Goal: Task Accomplishment & Management: Manage account settings

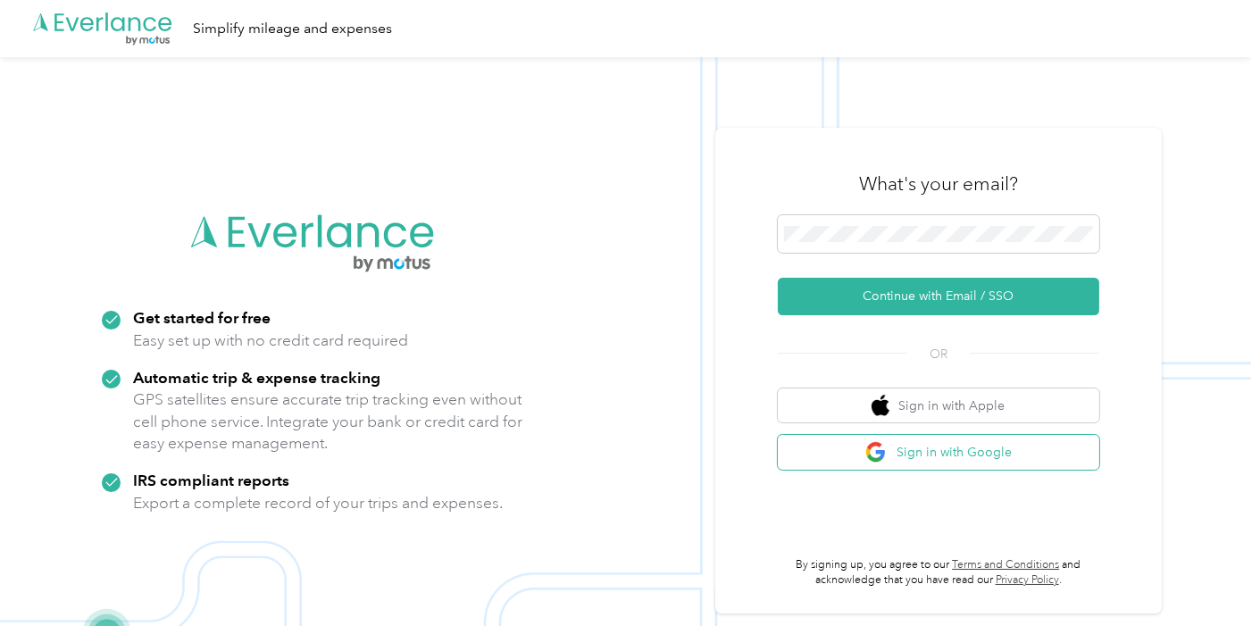
click at [937, 448] on button "Sign in with Google" at bounding box center [939, 452] width 322 height 35
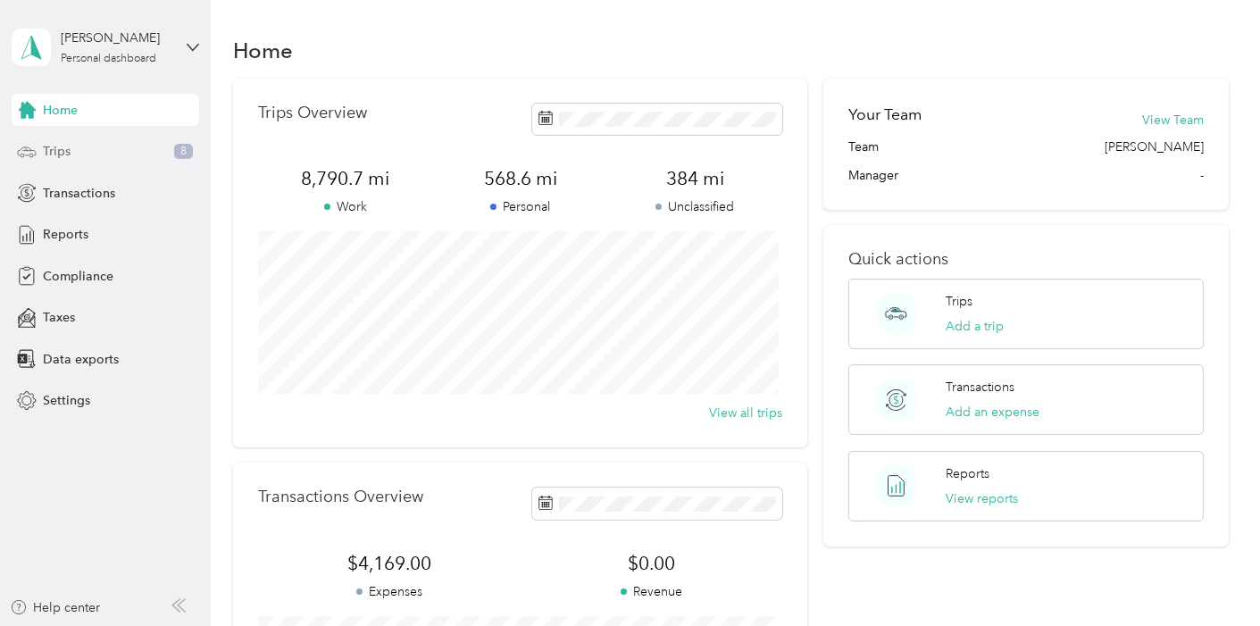
click at [56, 149] on span "Trips" at bounding box center [57, 151] width 28 height 19
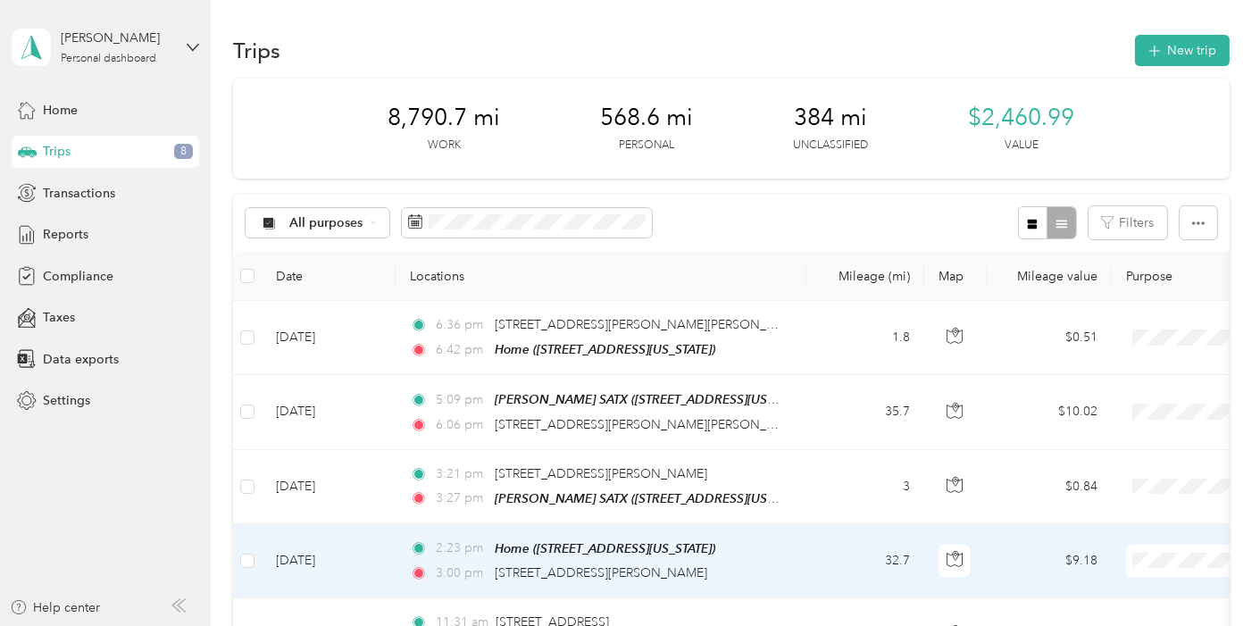
click at [797, 563] on td "2:23 pm Home ([STREET_ADDRESS][US_STATE]) 3:00 pm [STREET_ADDRESS][PERSON_NAME]" at bounding box center [601, 561] width 411 height 74
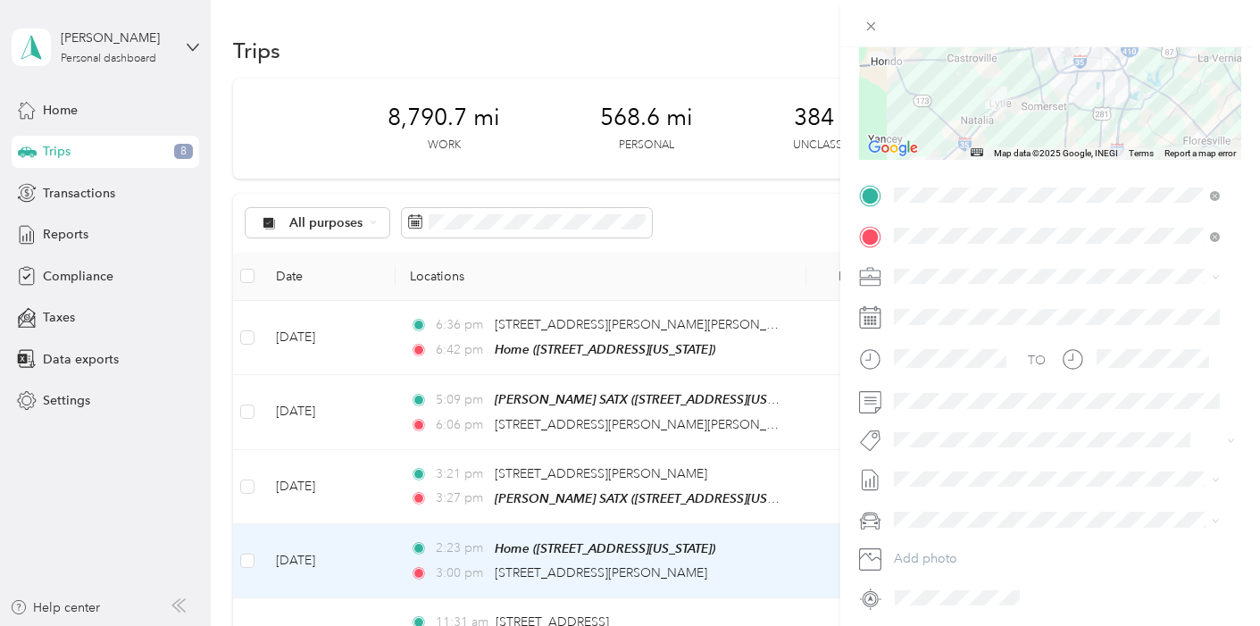
scroll to position [247, 0]
click at [753, 199] on div "Trip details Save This trip cannot be edited because it is either under review,…" at bounding box center [630, 313] width 1260 height 626
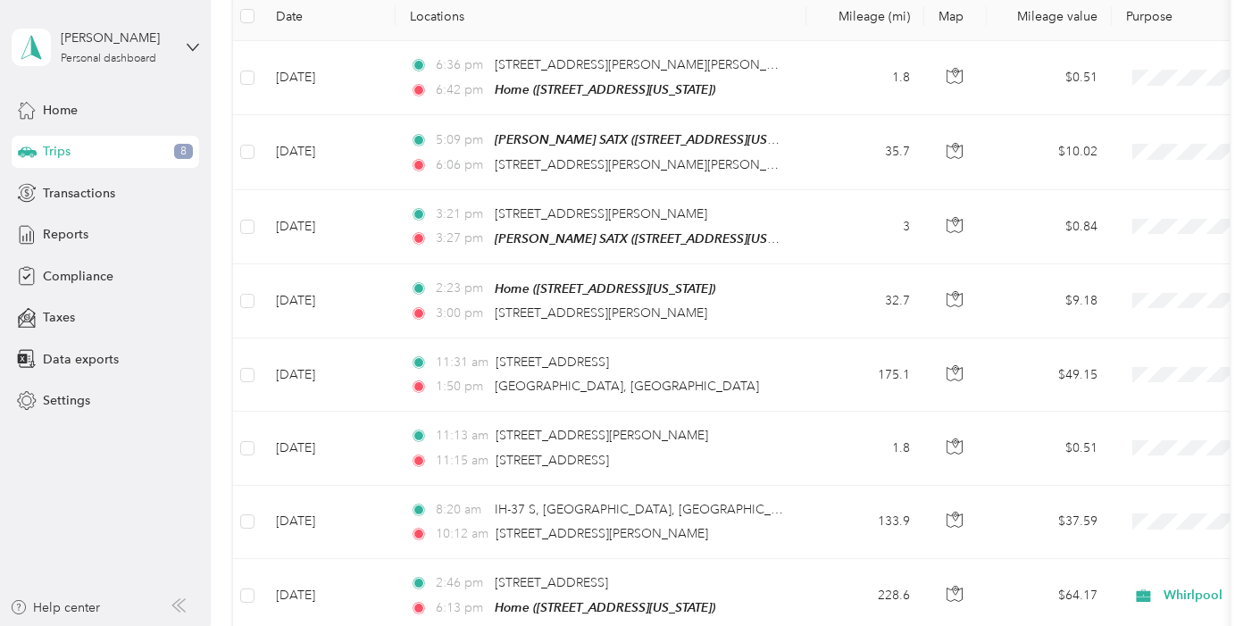
scroll to position [273, 0]
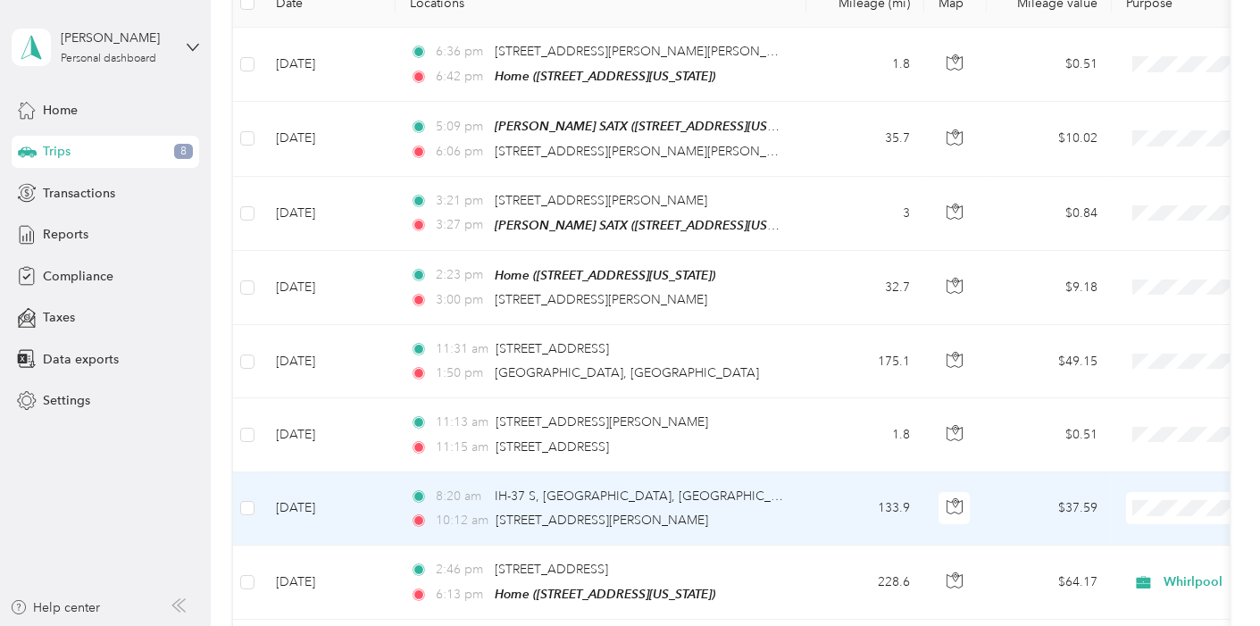
click at [1103, 535] on li "Whirlpool" at bounding box center [1150, 535] width 222 height 31
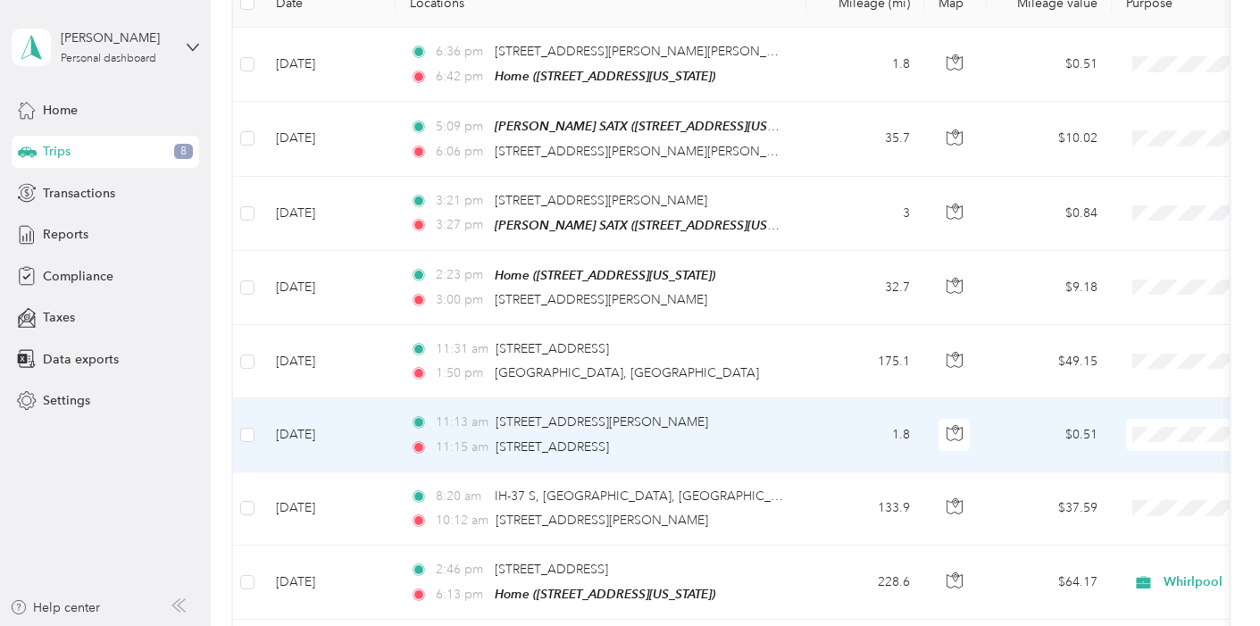
click at [1122, 460] on span "Whirlpool" at bounding box center [1165, 460] width 164 height 19
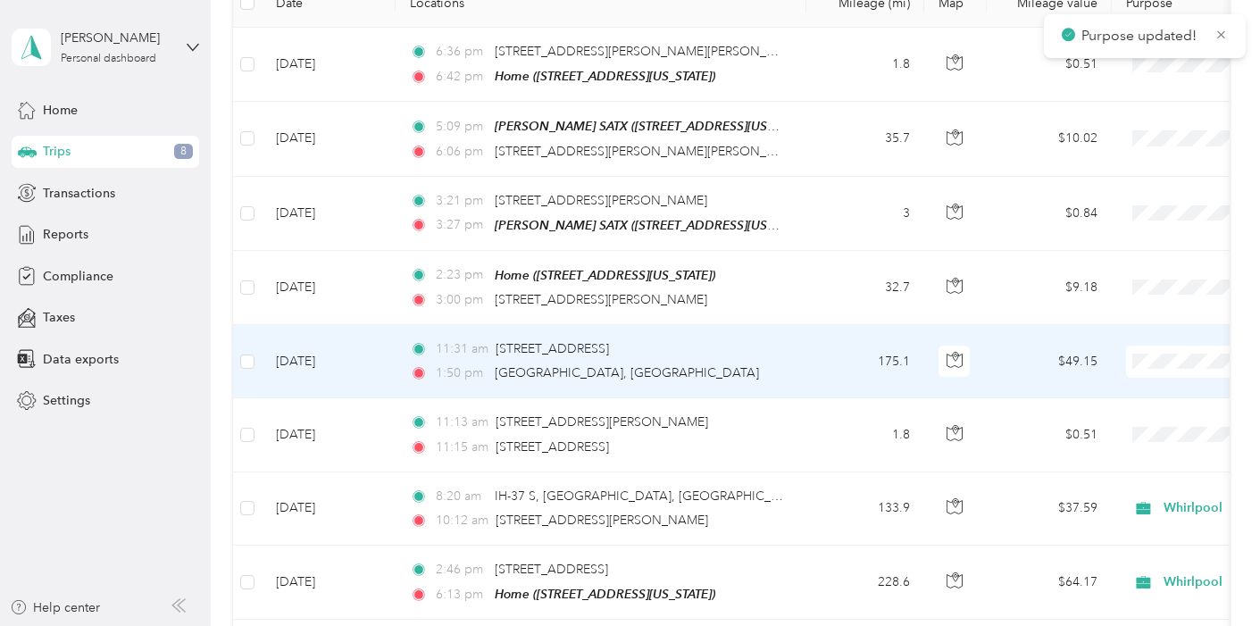
click at [1106, 390] on li "Whirlpool" at bounding box center [1150, 388] width 222 height 31
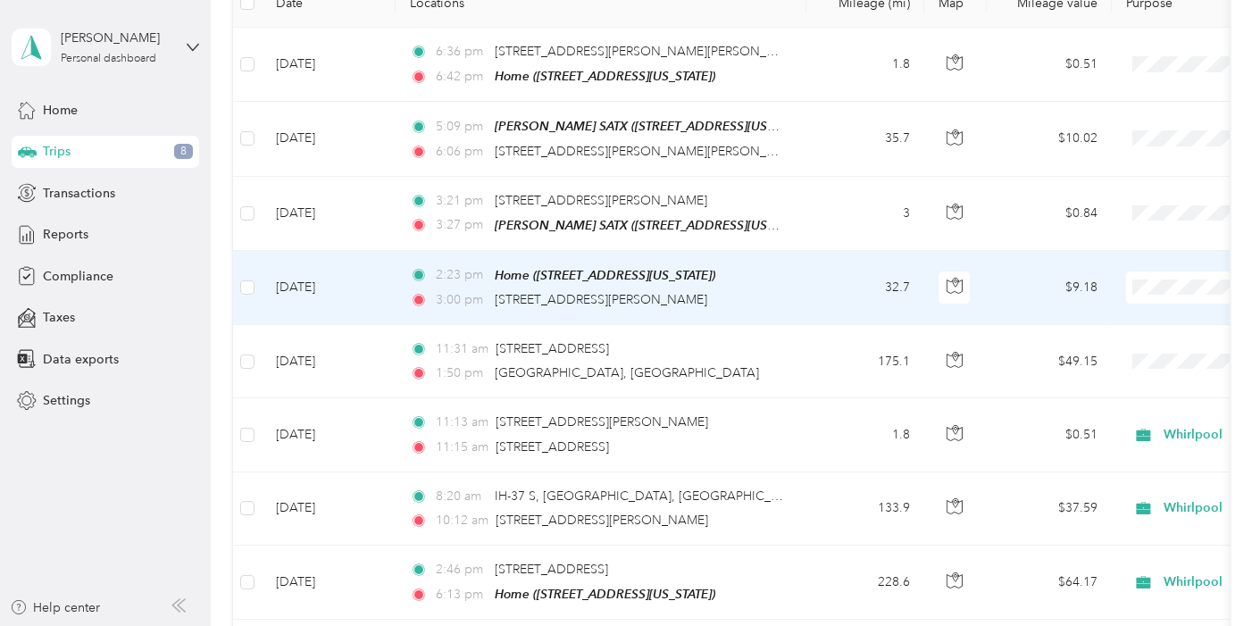
click at [1138, 316] on li "Whirlpool" at bounding box center [1150, 313] width 222 height 31
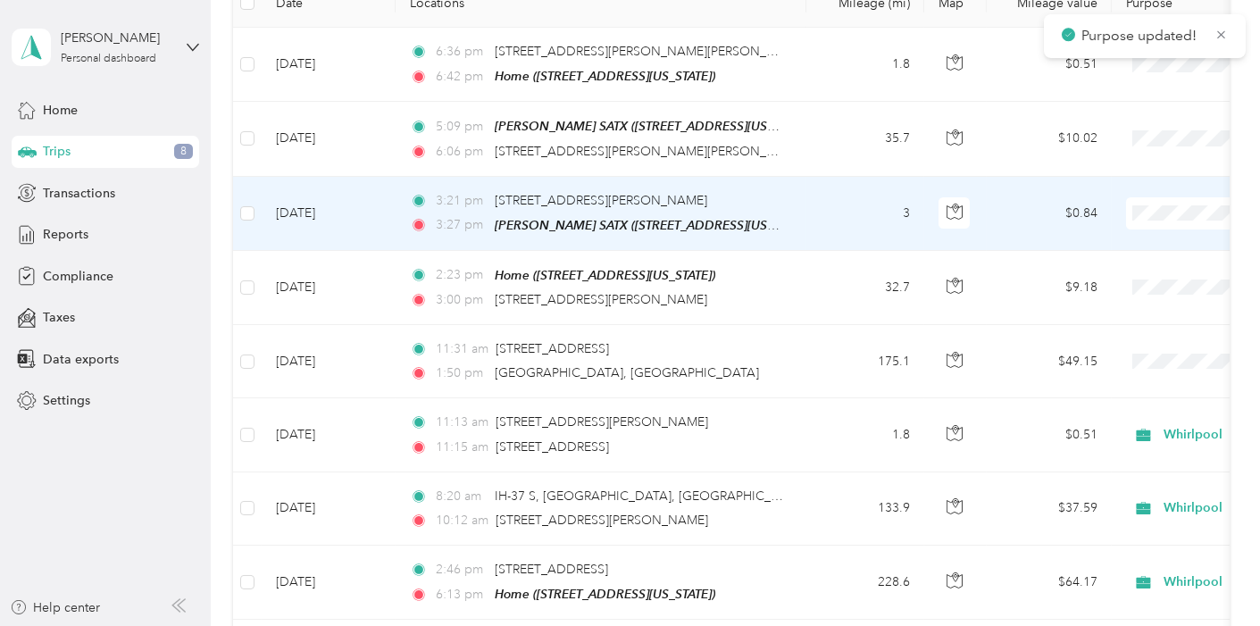
click at [1158, 200] on span at bounding box center [1237, 213] width 222 height 32
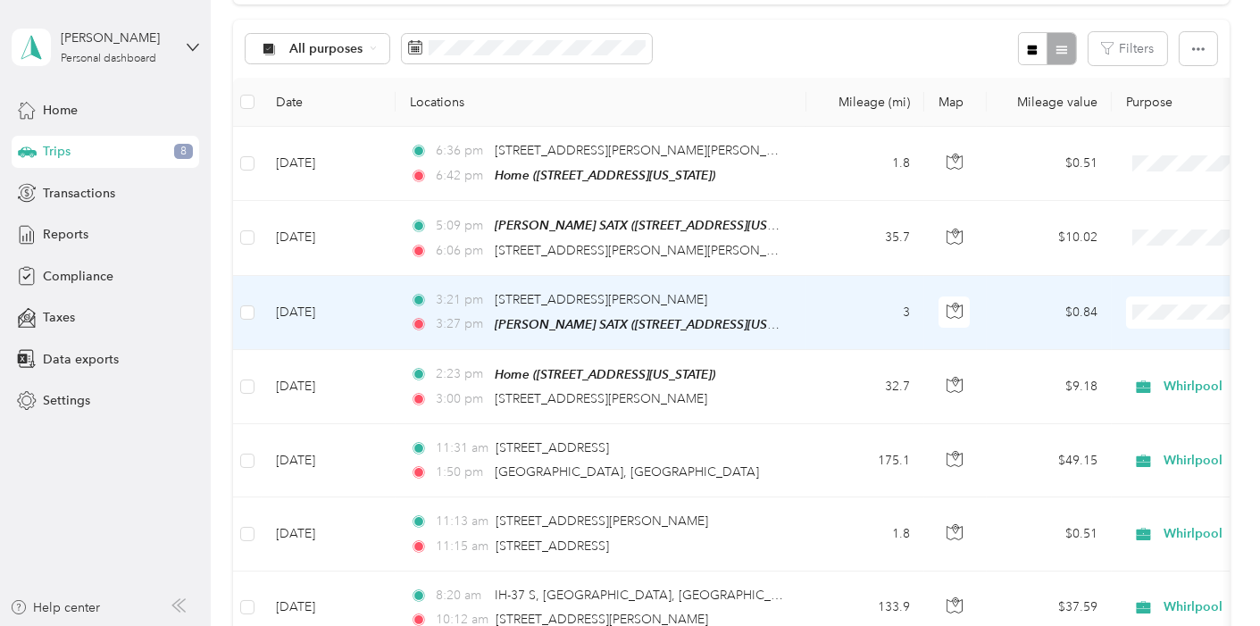
click at [1135, 347] on li "Whirlpool" at bounding box center [1150, 336] width 222 height 31
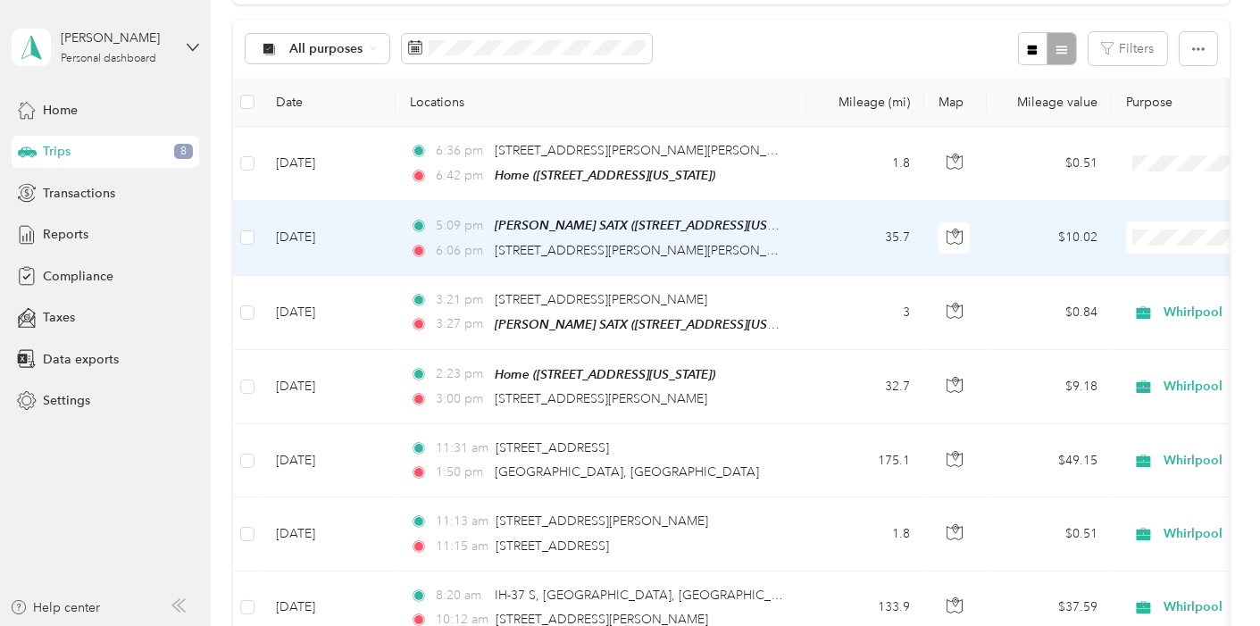
click at [1135, 274] on li "Whirlpool" at bounding box center [1150, 268] width 222 height 31
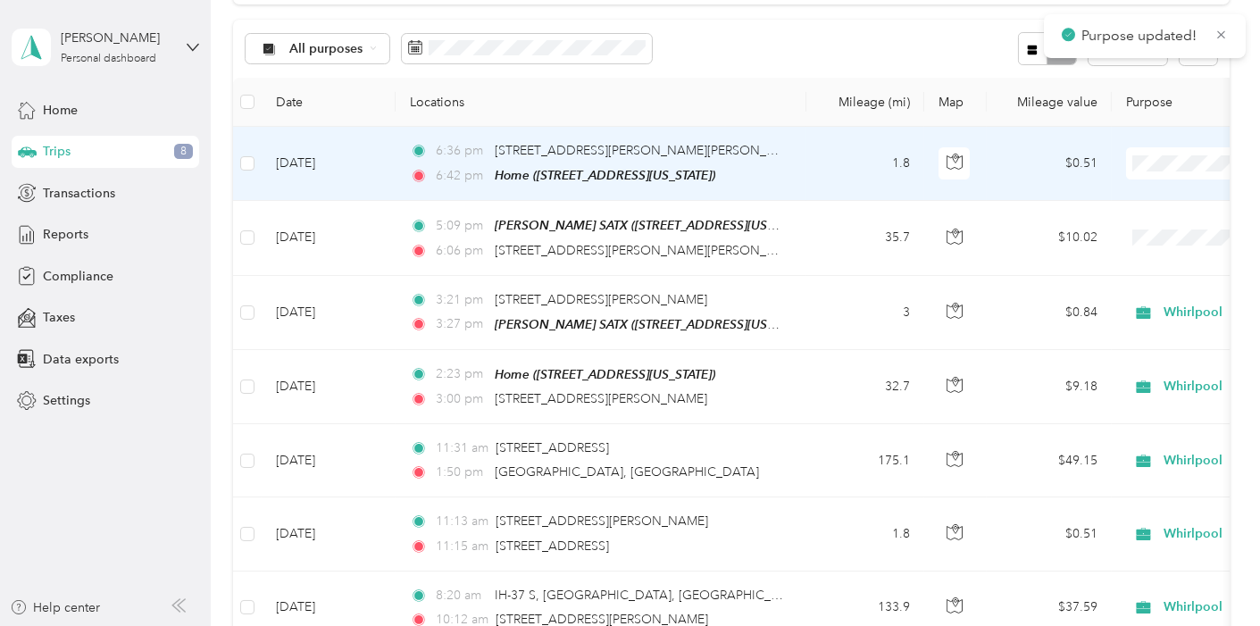
click at [1144, 228] on li "Personal" at bounding box center [1150, 226] width 222 height 31
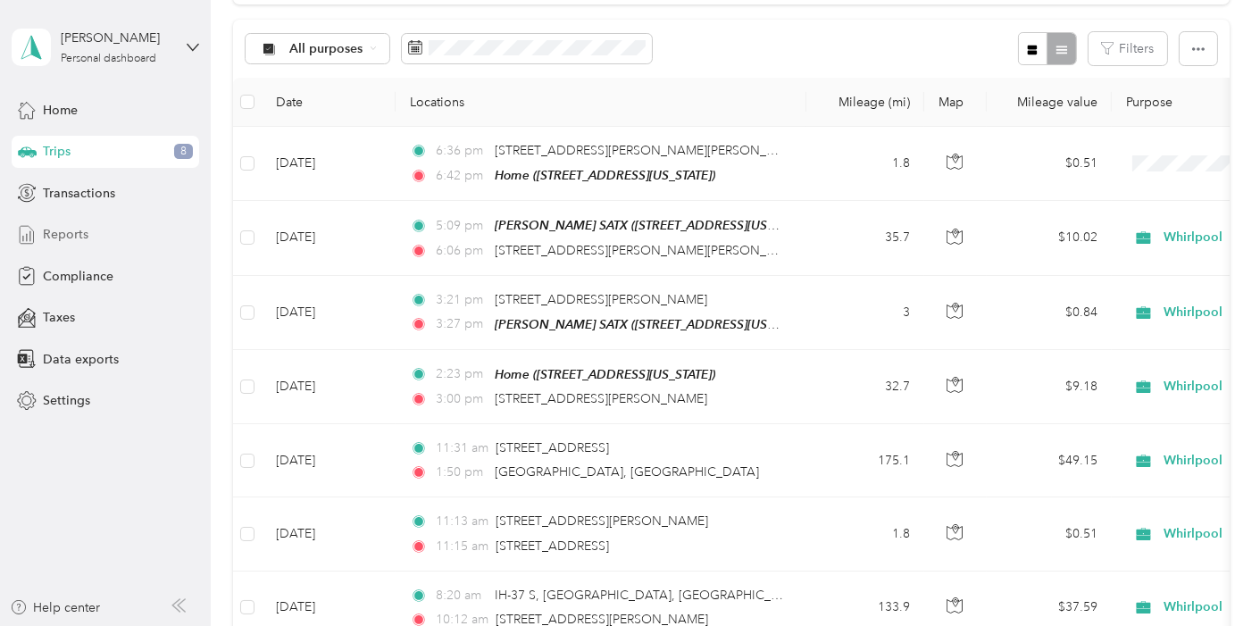
click at [65, 234] on span "Reports" at bounding box center [66, 234] width 46 height 19
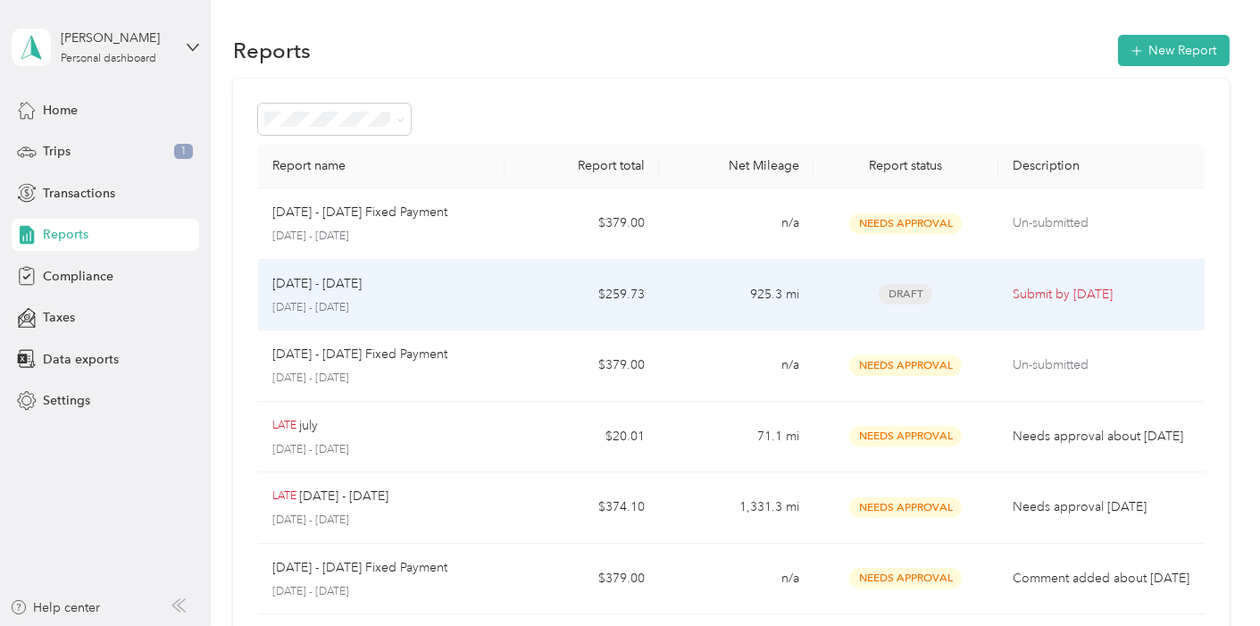
click at [538, 299] on td "$259.73" at bounding box center [582, 295] width 155 height 71
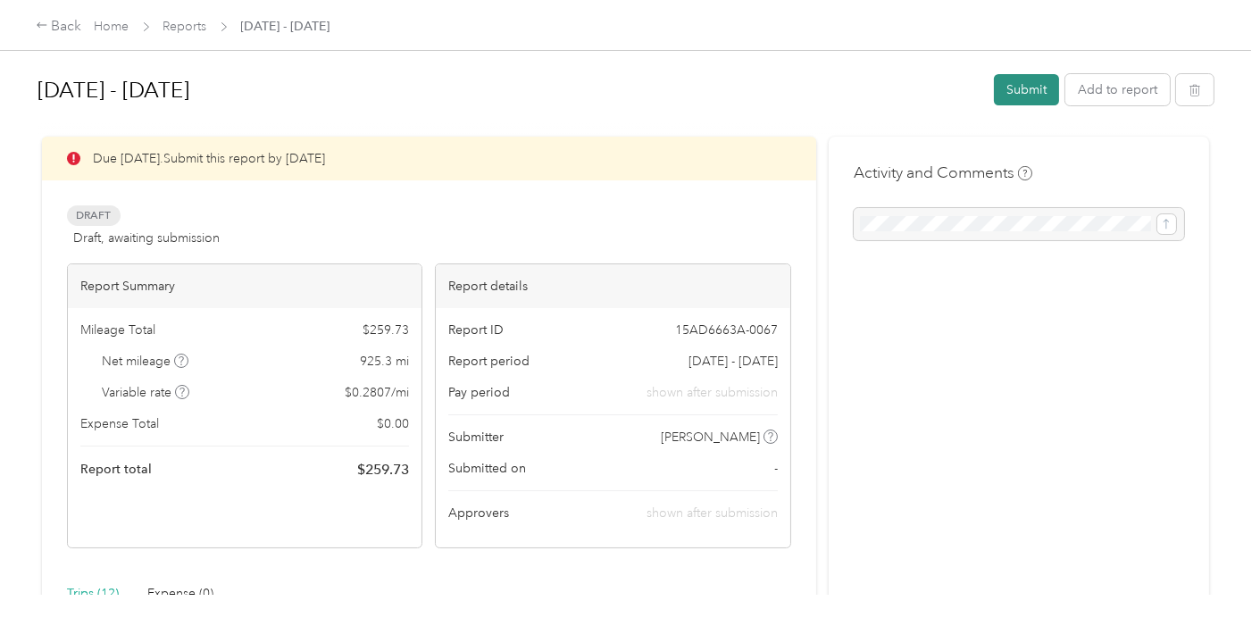
click at [1016, 94] on button "Submit" at bounding box center [1026, 89] width 65 height 31
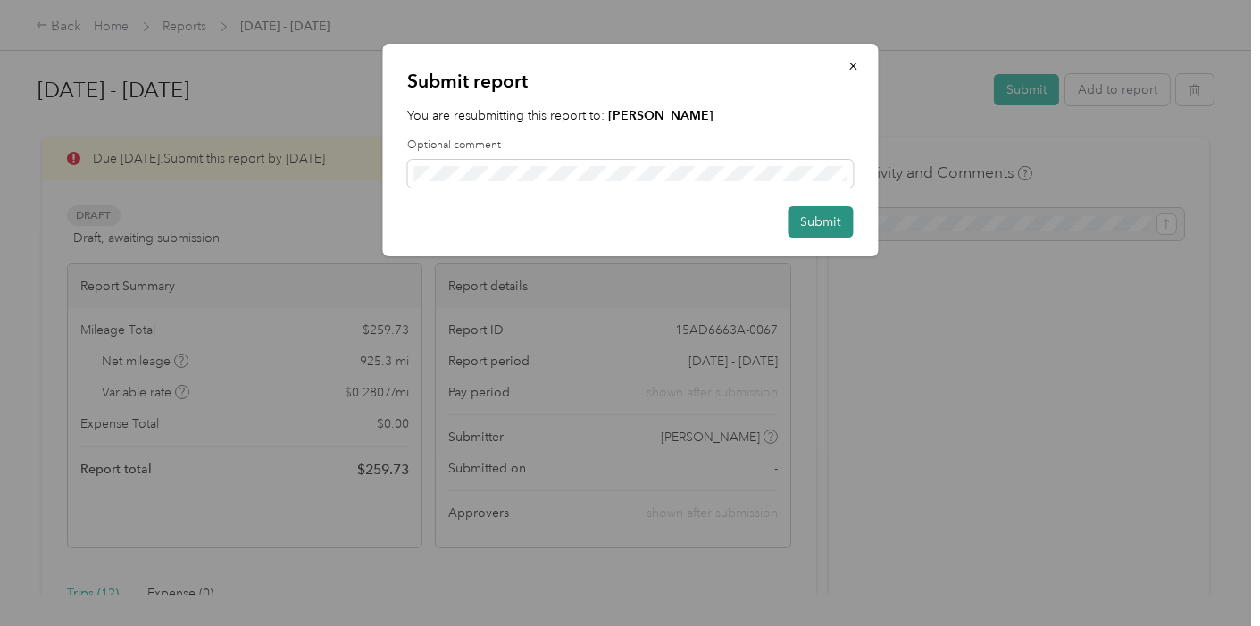
click at [832, 225] on button "Submit" at bounding box center [820, 221] width 65 height 31
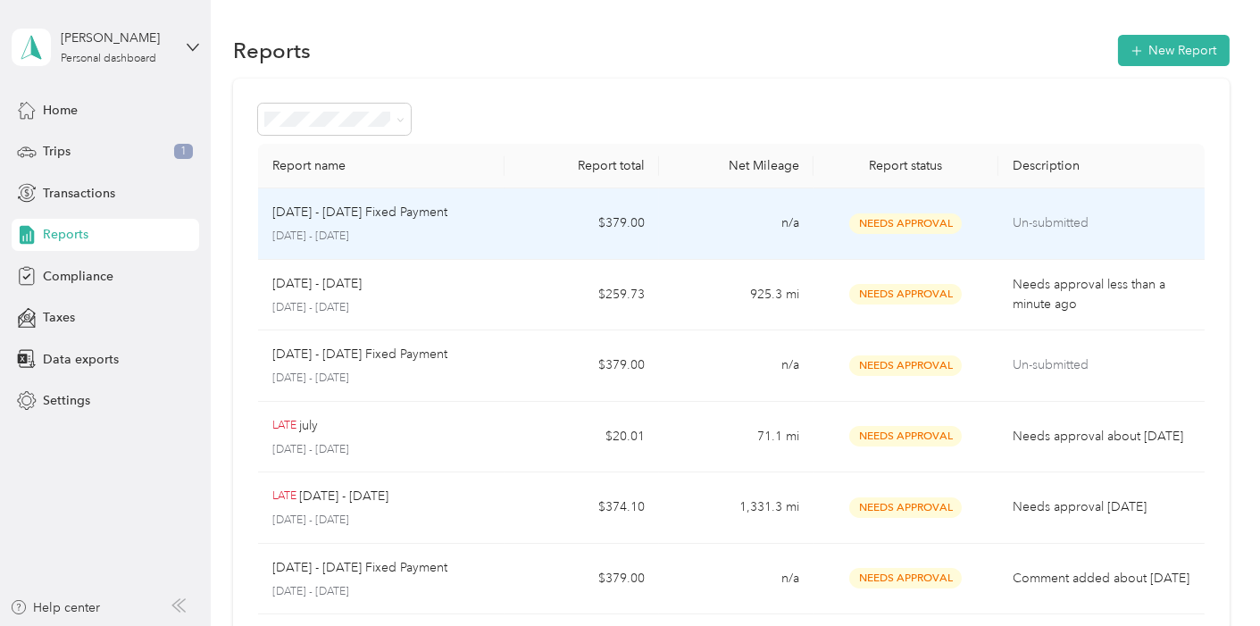
click at [498, 221] on td "[DATE] - [DATE] Fixed Payment [DATE] - [DATE]" at bounding box center [381, 223] width 247 height 71
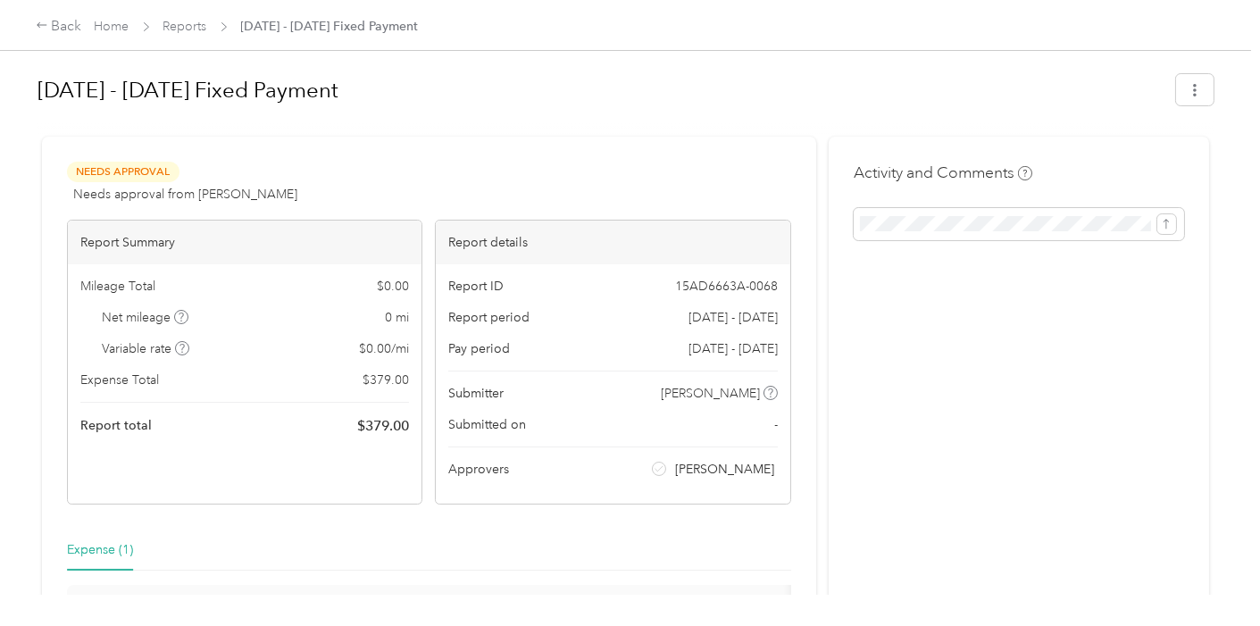
scroll to position [236, 0]
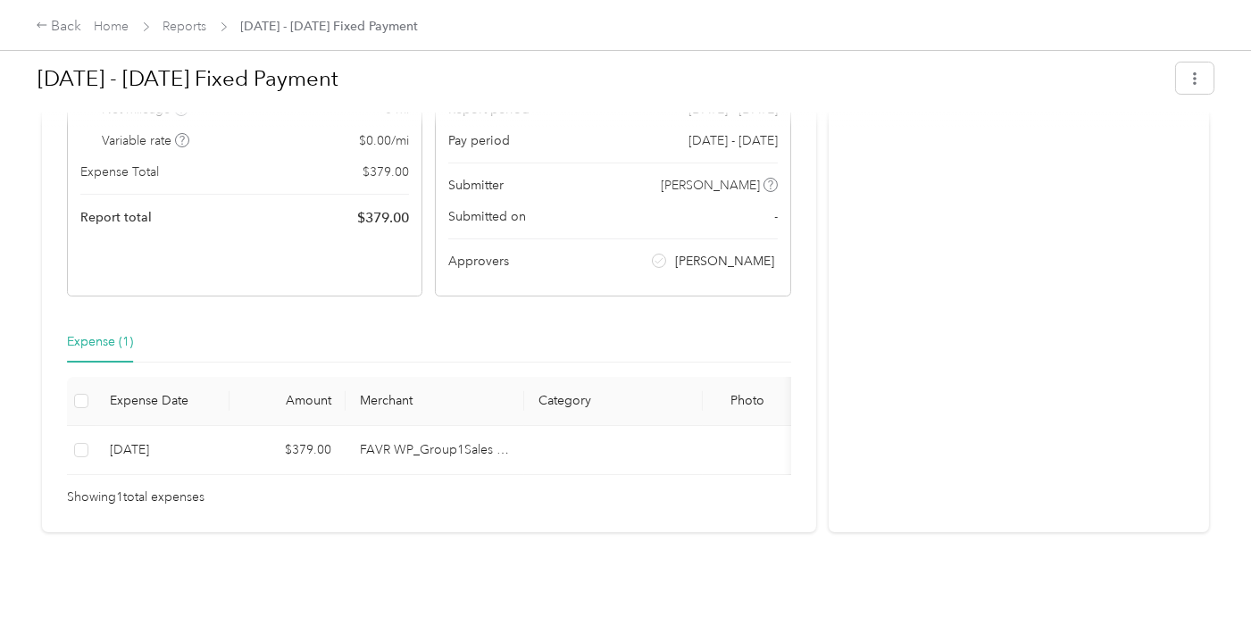
click at [94, 384] on th at bounding box center [81, 401] width 29 height 49
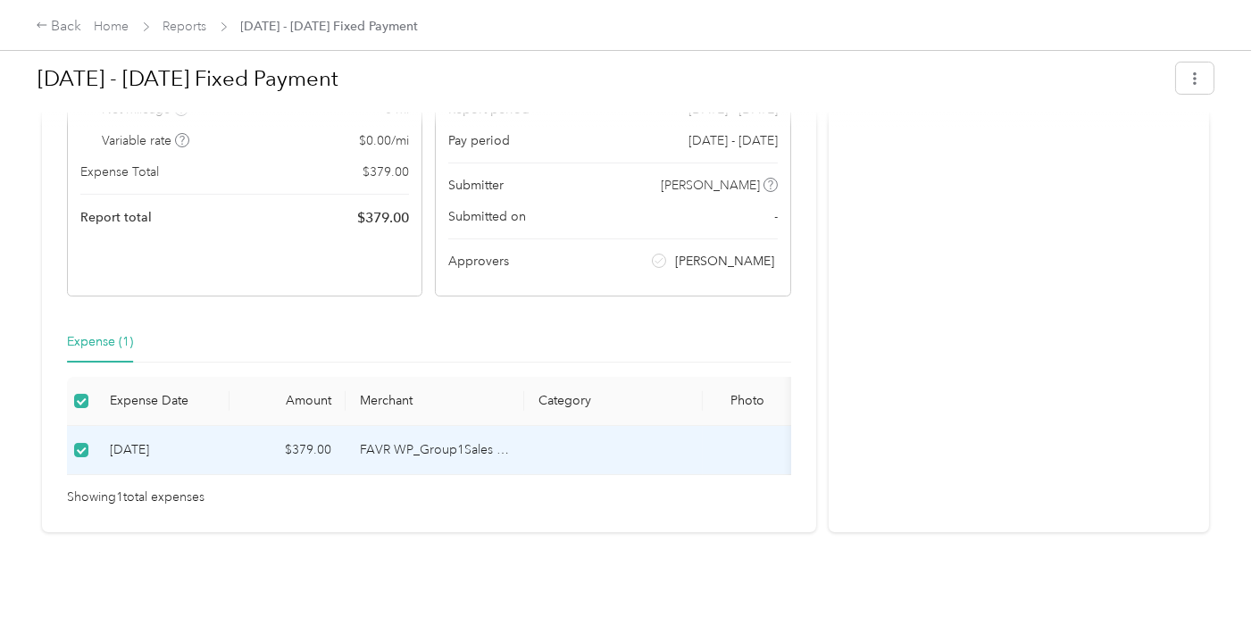
scroll to position [0, 0]
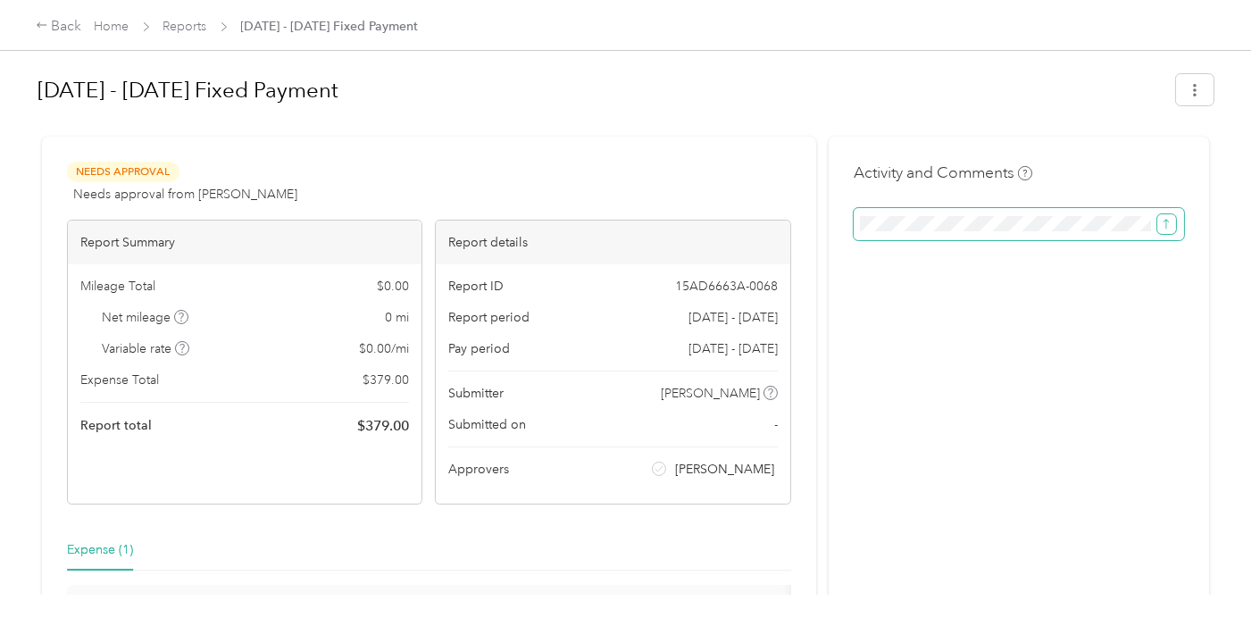
click at [1165, 221] on icon "submit" at bounding box center [1166, 224] width 5 height 10
click at [903, 379] on div "Activity and Comments" at bounding box center [1019, 439] width 381 height 604
click at [1192, 93] on icon "button" at bounding box center [1195, 90] width 13 height 13
click at [568, 113] on div "[DATE] - [DATE] Fixed Payment" at bounding box center [626, 93] width 1176 height 53
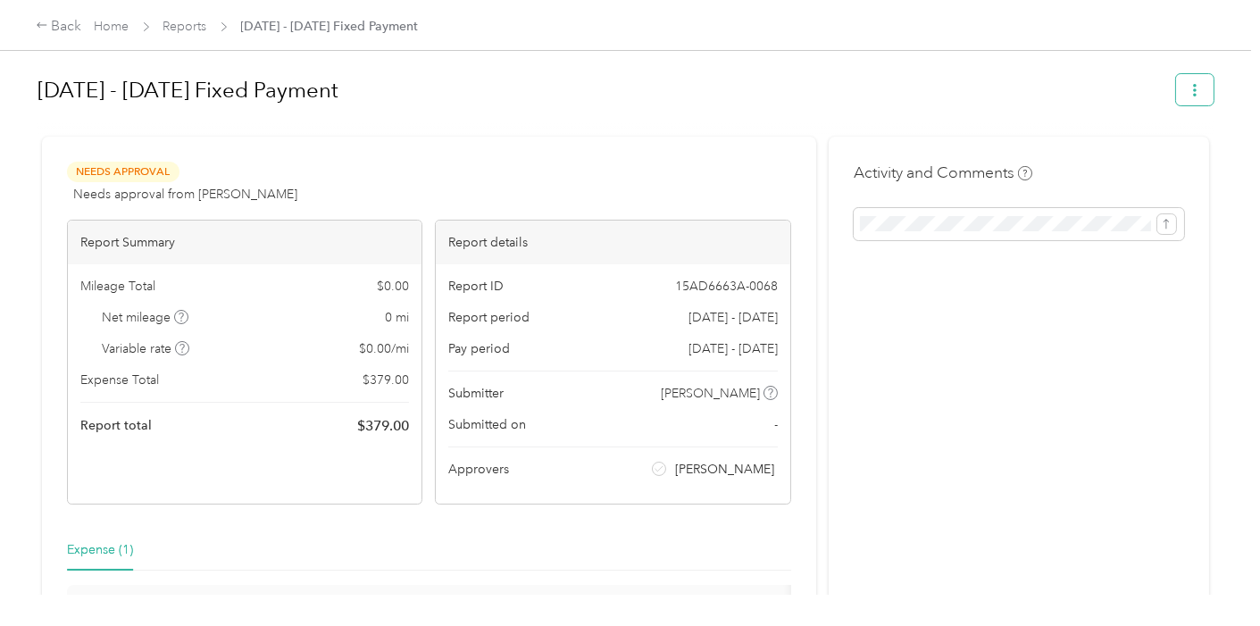
click at [1192, 93] on icon "button" at bounding box center [1195, 90] width 13 height 13
click at [1144, 150] on span "Download" at bounding box center [1137, 155] width 59 height 19
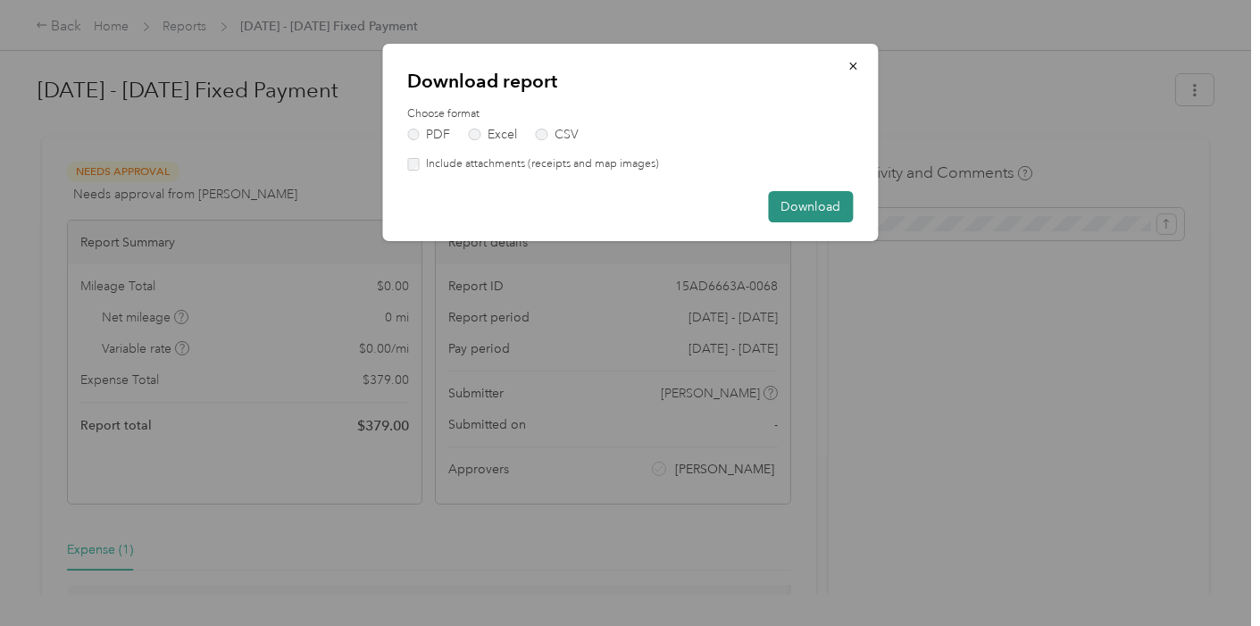
click at [824, 201] on button "Download" at bounding box center [810, 206] width 85 height 31
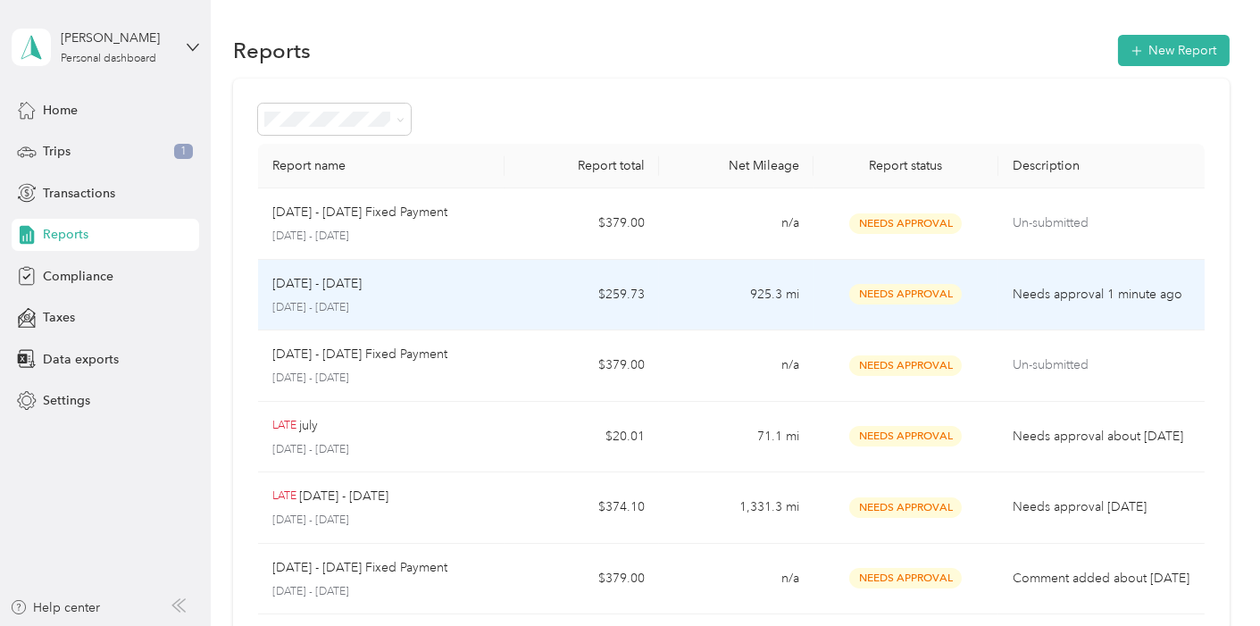
click at [694, 293] on td "925.3 mi" at bounding box center [736, 295] width 155 height 71
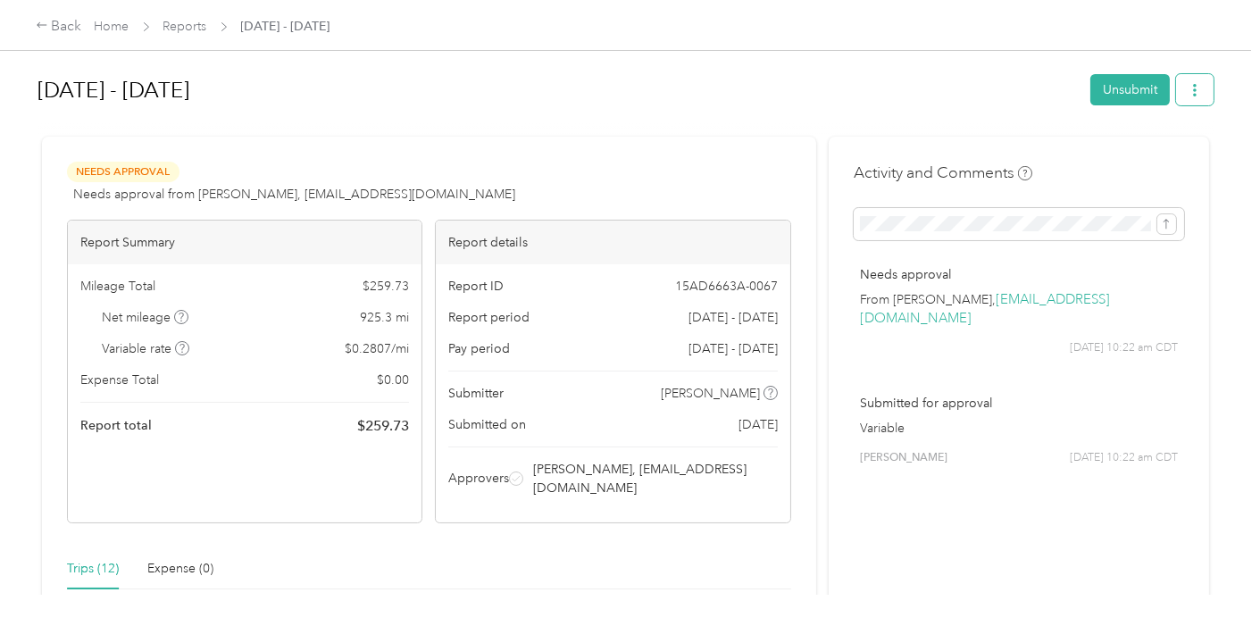
click at [1189, 92] on icon "button" at bounding box center [1195, 90] width 13 height 13
click at [1150, 156] on span "Download" at bounding box center [1137, 155] width 59 height 19
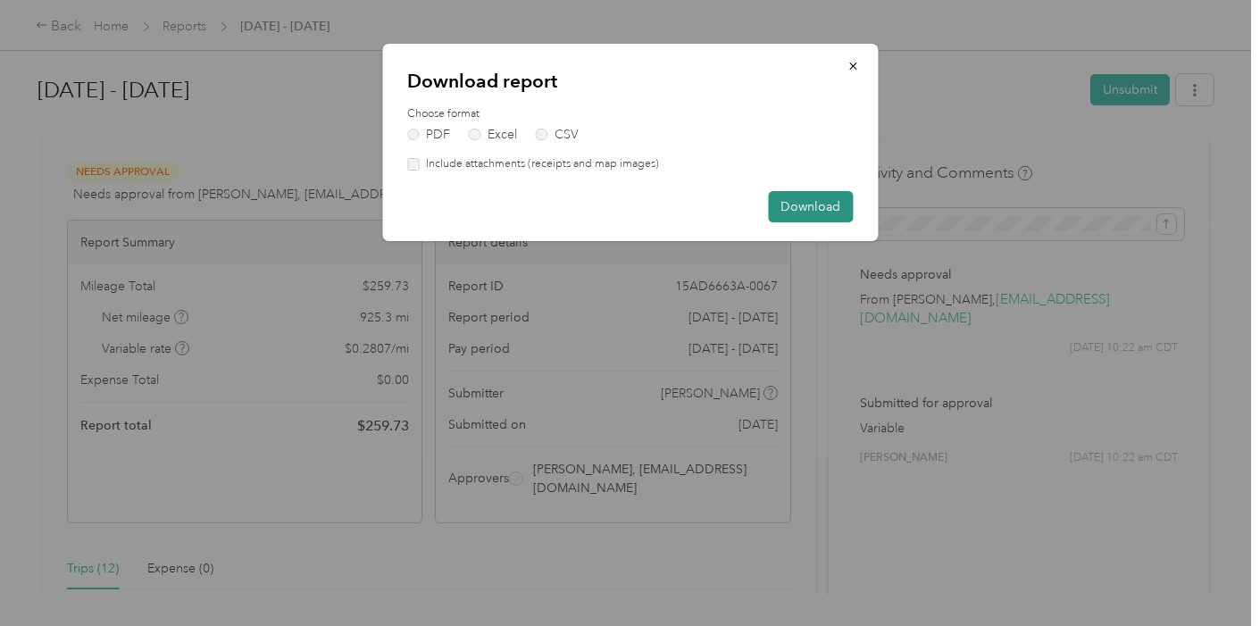
click at [831, 207] on button "Download" at bounding box center [810, 206] width 85 height 31
